Goal: Navigation & Orientation: Understand site structure

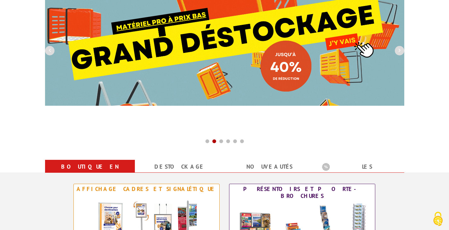
scroll to position [37, 0]
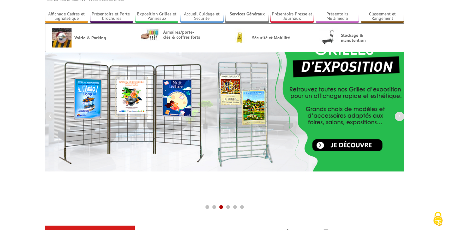
click at [242, 15] on link "Services Généraux" at bounding box center [246, 16] width 43 height 10
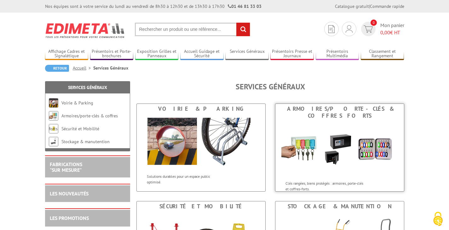
click at [382, 161] on img at bounding box center [339, 149] width 116 height 57
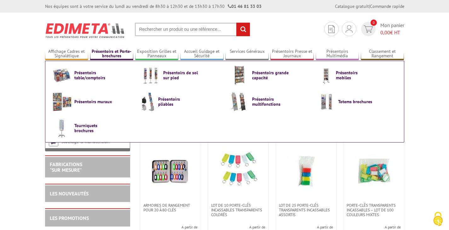
click at [110, 54] on link "Présentoirs et Porte-brochures" at bounding box center [111, 54] width 43 height 10
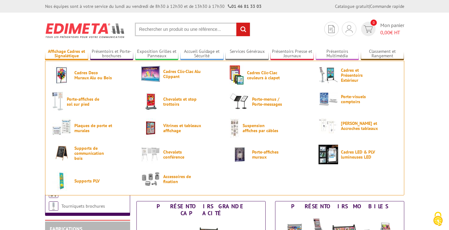
click at [76, 55] on link "Affichage Cadres et Signalétique" at bounding box center [66, 54] width 43 height 10
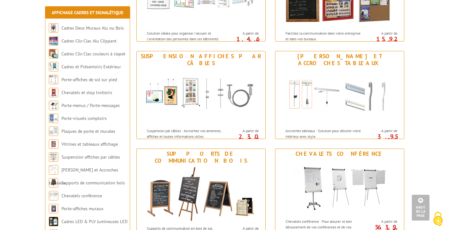
scroll to position [568, 0]
